Goal: Task Accomplishment & Management: Manage account settings

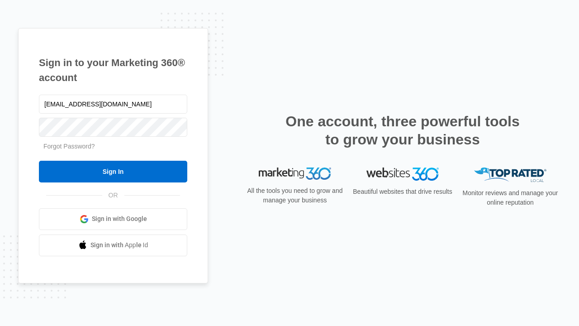
type input "dankie614@gmail.com"
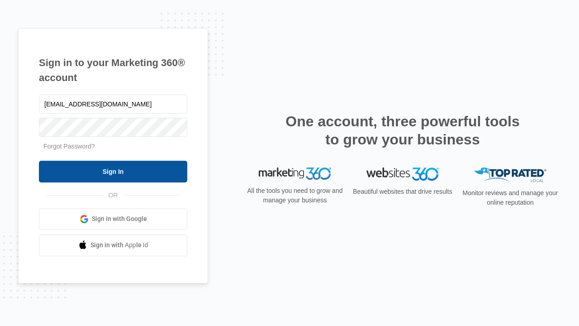
click at [113, 171] on input "Sign In" at bounding box center [113, 172] width 148 height 22
